Goal: Communication & Community: Answer question/provide support

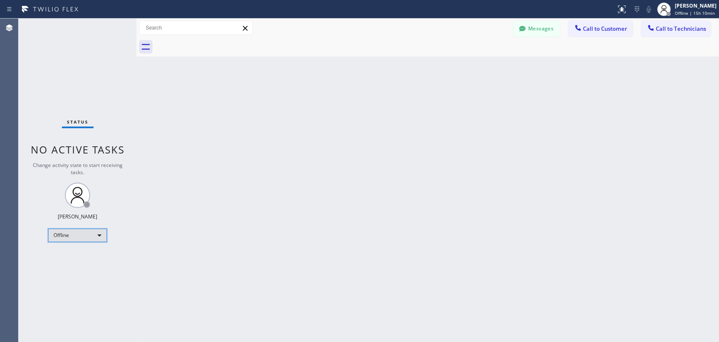
click at [86, 229] on div "Offline" at bounding box center [77, 234] width 59 height 13
drag, startPoint x: 93, startPoint y: 257, endPoint x: 86, endPoint y: 268, distance: 13.0
click at [86, 268] on ul "Offline Available Unavailable Break" at bounding box center [77, 262] width 58 height 42
click at [88, 267] on li "Unavailable" at bounding box center [76, 267] width 57 height 10
click at [675, 26] on span "Call to Technicians" at bounding box center [681, 29] width 50 height 8
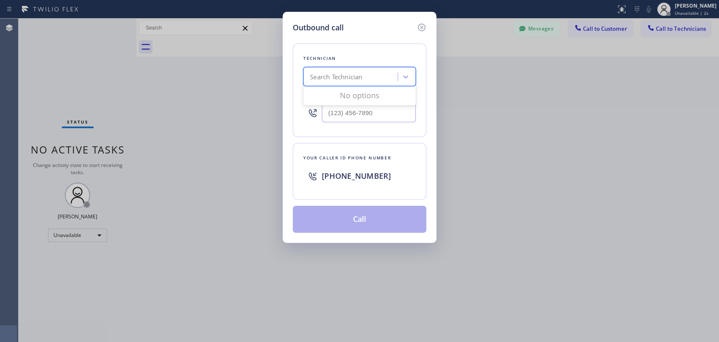
click at [368, 75] on div "Search Technician" at bounding box center [352, 77] width 92 height 15
type input "jonath"
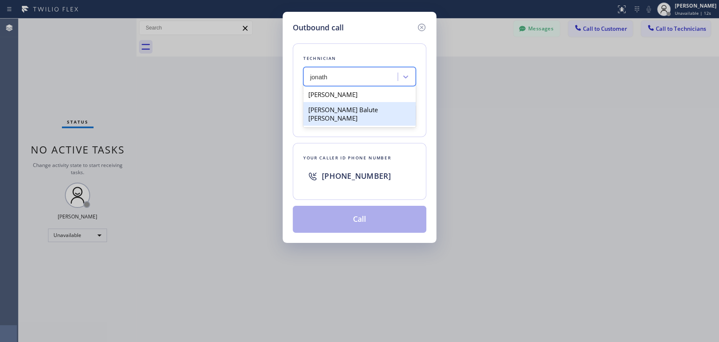
click at [361, 107] on div "[PERSON_NAME] Balute [PERSON_NAME]" at bounding box center [359, 114] width 113 height 24
type input "[PHONE_NUMBER]"
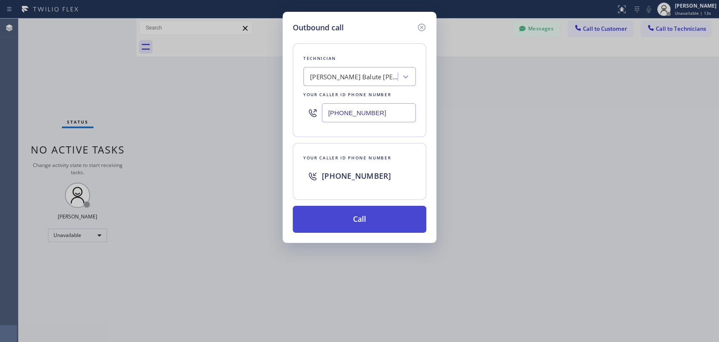
click at [335, 220] on button "Call" at bounding box center [360, 219] width 134 height 27
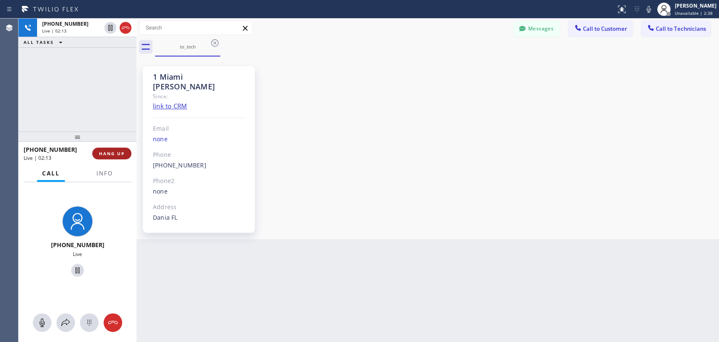
click at [121, 154] on span "HANG UP" at bounding box center [112, 153] width 26 height 6
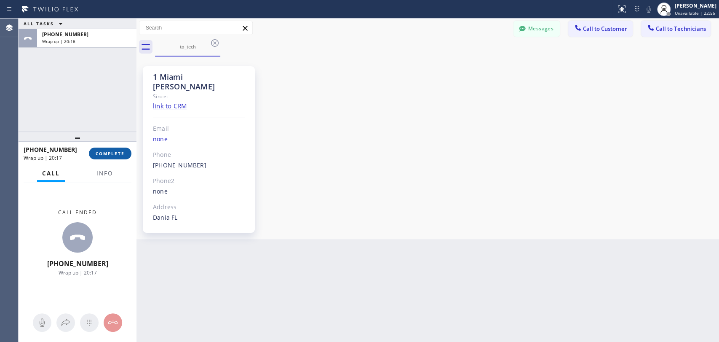
click at [101, 153] on span "COMPLETE" at bounding box center [110, 153] width 29 height 6
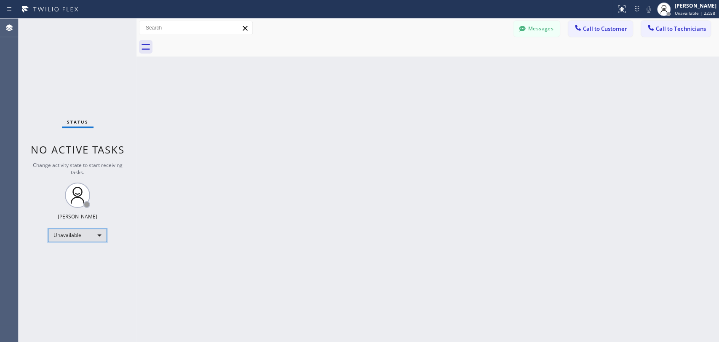
click at [82, 234] on div "Unavailable" at bounding box center [77, 234] width 59 height 13
click at [83, 254] on li "Available" at bounding box center [76, 256] width 57 height 10
click at [681, 28] on span "Call to Technicians" at bounding box center [681, 29] width 50 height 8
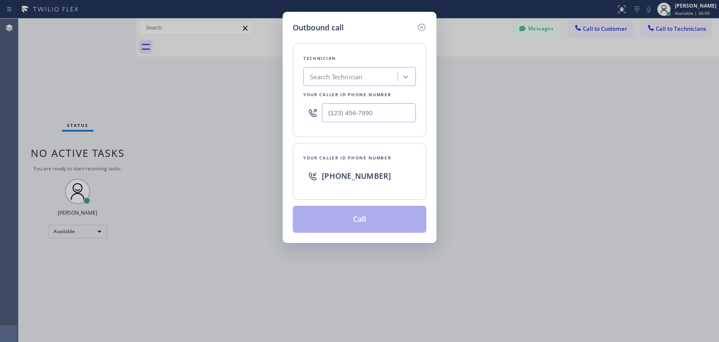
click at [366, 79] on div "Search Technician" at bounding box center [352, 77] width 92 height 15
type input "arm"
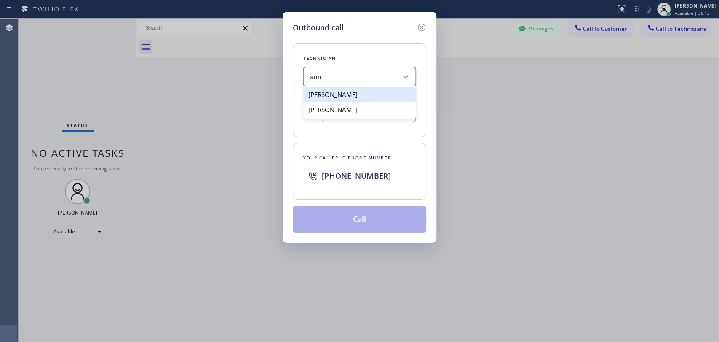
click at [355, 91] on div "[PERSON_NAME]" at bounding box center [359, 94] width 113 height 15
type input "[PHONE_NUMBER]"
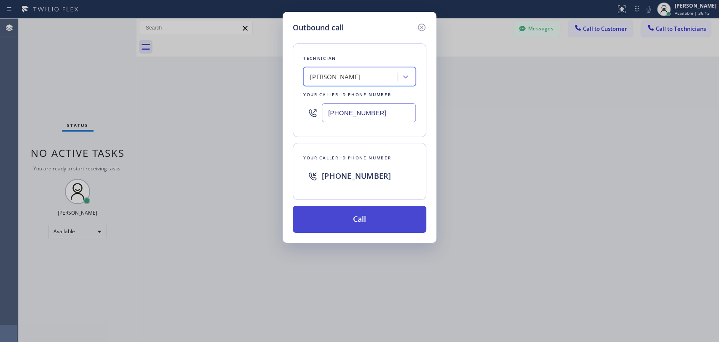
click at [351, 216] on button "Call" at bounding box center [360, 219] width 134 height 27
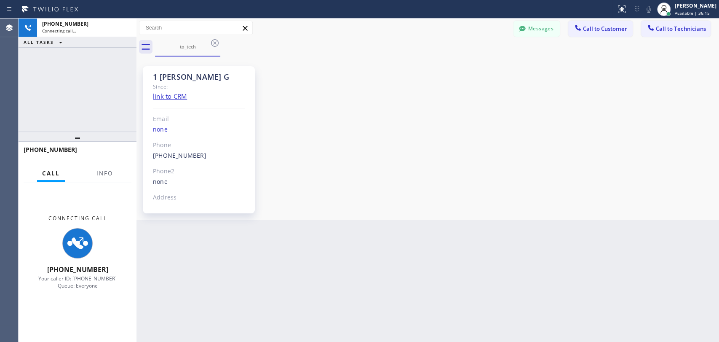
scroll to position [1589, 0]
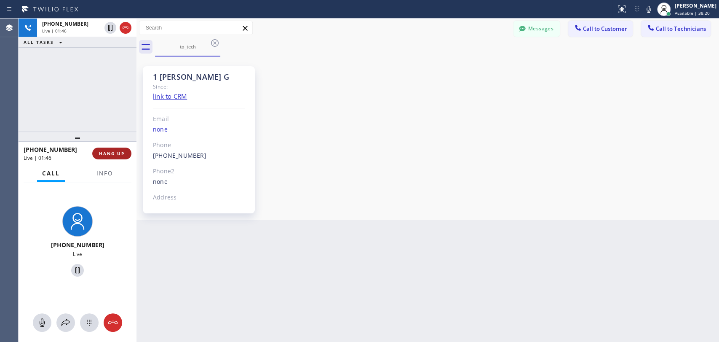
click at [108, 153] on span "HANG UP" at bounding box center [112, 153] width 26 height 6
